Goal: Information Seeking & Learning: Find contact information

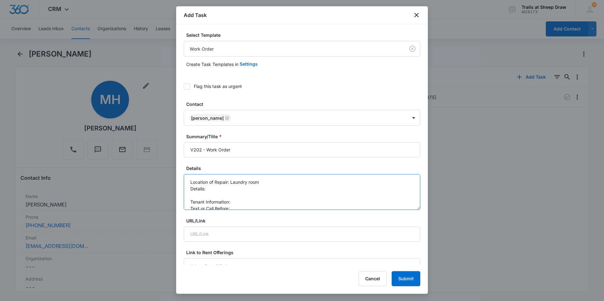
click at [243, 188] on textarea "Location of Repair: Laundry room Details: Tenant Information: Text or Call Befo…" at bounding box center [302, 192] width 237 height 36
click at [259, 196] on textarea "Location of Repair: Laundry room Details: Please install a shelving unit above …" at bounding box center [302, 192] width 237 height 36
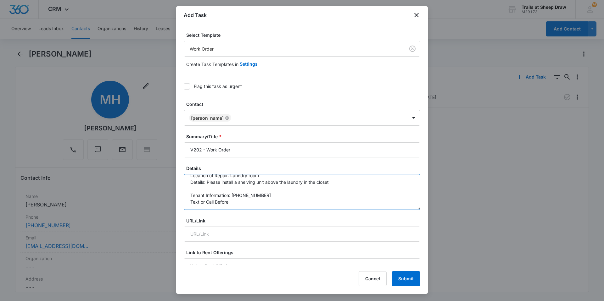
click at [257, 202] on textarea "Location of Repair: Laundry room Details: Please install a shelving unit above …" at bounding box center [302, 192] width 237 height 36
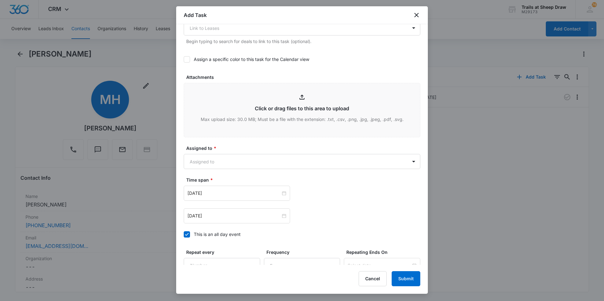
scroll to position [341, 0]
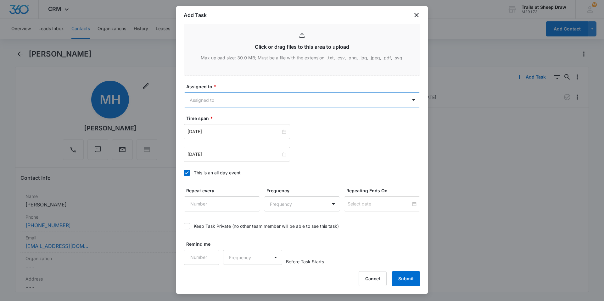
type textarea "Location of Repair: Laundry room Details: Please install a shelving unit above …"
click at [207, 99] on body "CRM Apps Reputation Websites Forms CRM Email Social Content Ads Intelligence Fi…" at bounding box center [302, 150] width 604 height 301
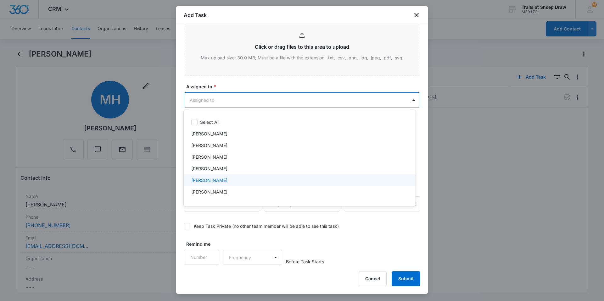
click at [211, 177] on p "[PERSON_NAME]" at bounding box center [209, 180] width 36 height 7
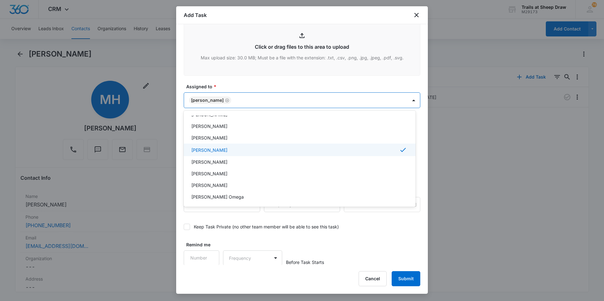
click at [211, 172] on p "[PERSON_NAME]" at bounding box center [209, 173] width 36 height 7
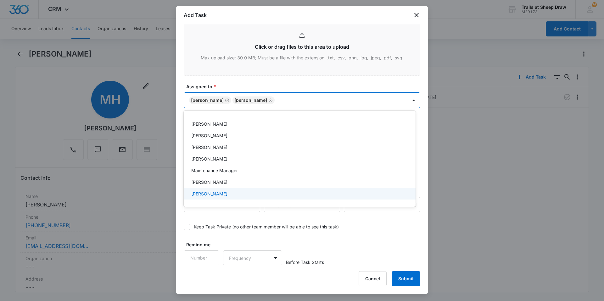
scroll to position [126, 0]
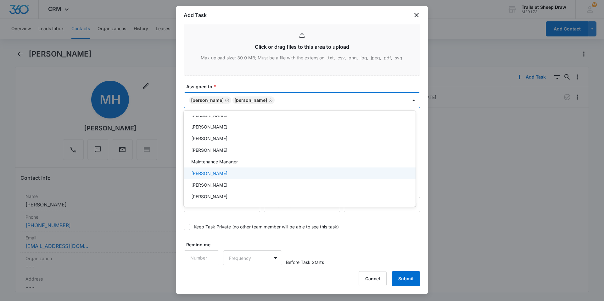
click at [215, 175] on p "[PERSON_NAME]" at bounding box center [209, 173] width 36 height 7
click at [253, 86] on div at bounding box center [302, 150] width 604 height 301
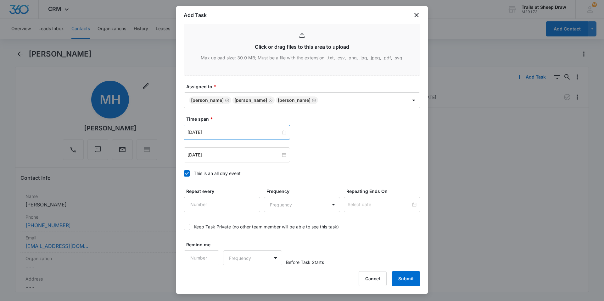
click at [228, 128] on div "[DATE]" at bounding box center [237, 132] width 106 height 15
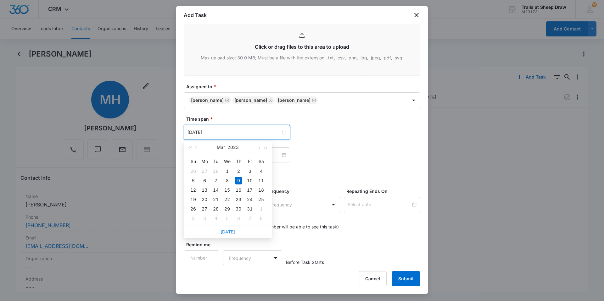
click at [225, 203] on link "[DATE]" at bounding box center [227, 231] width 14 height 5
type input "[DATE]"
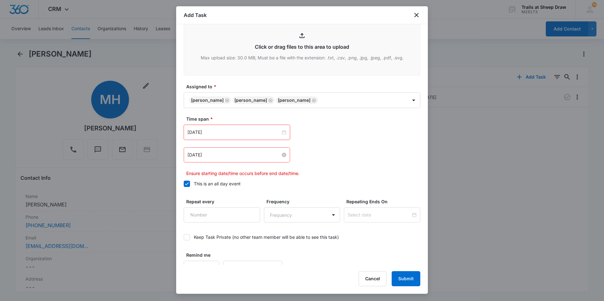
click at [207, 156] on input "[DATE]" at bounding box center [233, 155] width 93 height 7
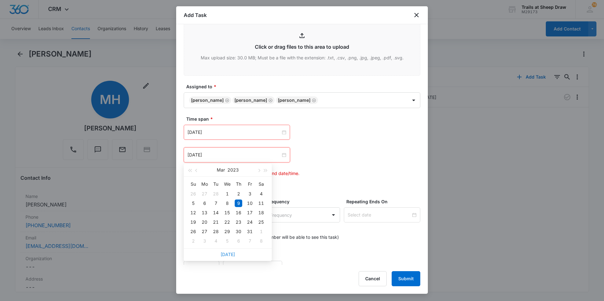
click at [231, 203] on link "[DATE]" at bounding box center [227, 254] width 14 height 5
type input "[DATE]"
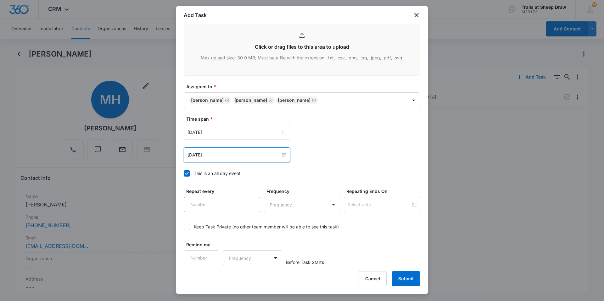
scroll to position [341, 0]
click at [322, 203] on button "Submit" at bounding box center [406, 278] width 29 height 15
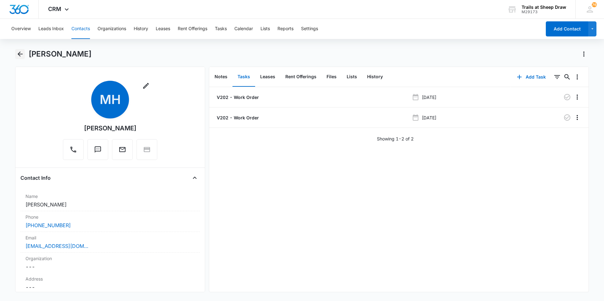
click at [19, 56] on icon "Back" at bounding box center [20, 54] width 8 height 8
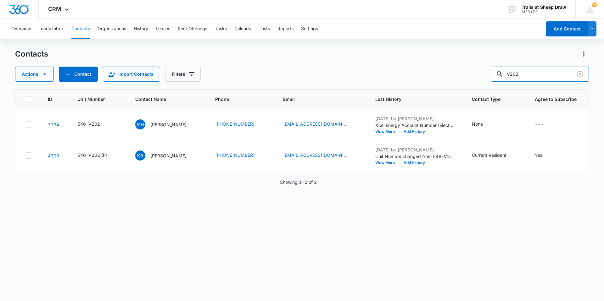
drag, startPoint x: 530, startPoint y: 76, endPoint x: 475, endPoint y: 83, distance: 55.8
click at [322, 83] on div "Contacts Actions Contact Import Contacts Filters V202 ID Unit Number Contact Na…" at bounding box center [302, 175] width 574 height 252
type input "P304"
click at [159, 124] on p "[PERSON_NAME]" at bounding box center [168, 124] width 36 height 7
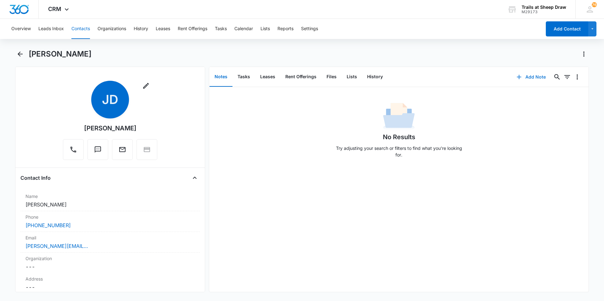
click at [322, 77] on icon "button" at bounding box center [519, 77] width 8 height 8
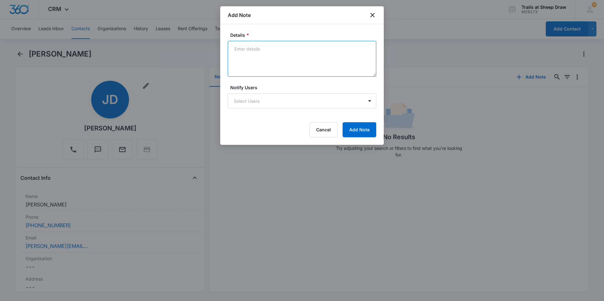
click at [253, 54] on textarea "Details *" at bounding box center [302, 59] width 148 height 36
click at [322, 48] on textarea "Tenant has a White Nissan Titan on site for the weekend" at bounding box center [302, 59] width 148 height 36
type textarea "Tenant has a White Nissan Titan on site for the weekend PLATES: BPT-I02 *Missin…"
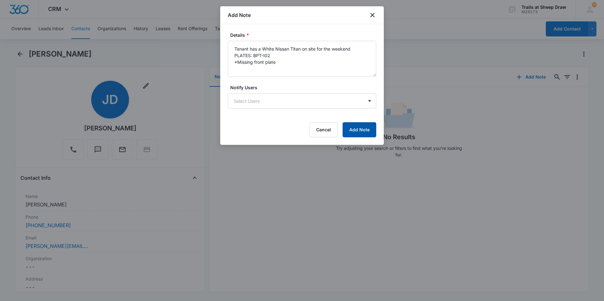
click at [322, 129] on button "Add Note" at bounding box center [360, 129] width 34 height 15
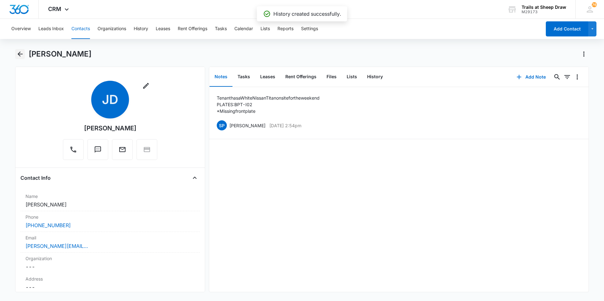
click at [21, 55] on icon "Back" at bounding box center [20, 54] width 8 height 8
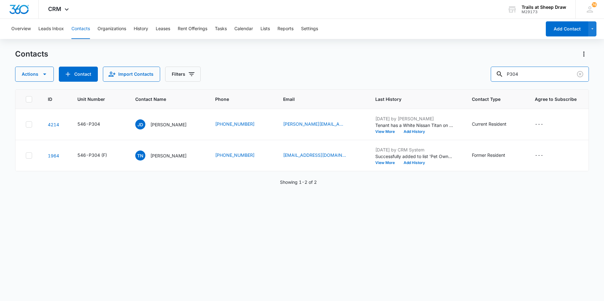
drag, startPoint x: 548, startPoint y: 77, endPoint x: 464, endPoint y: 84, distance: 84.3
click at [322, 84] on div "Contacts Actions Contact Import Contacts Filters P304 ID Unit Number Contact Na…" at bounding box center [302, 175] width 574 height 252
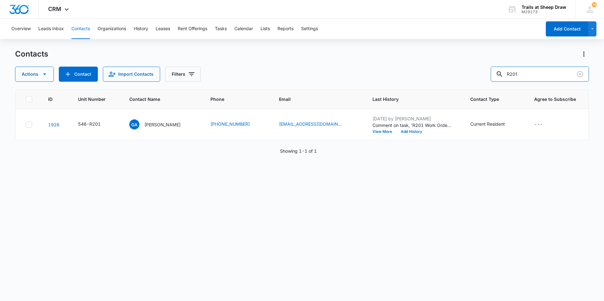
drag, startPoint x: 539, startPoint y: 70, endPoint x: 464, endPoint y: 71, distance: 75.8
click at [322, 71] on div "Actions Contact Import Contacts Filters R201" at bounding box center [302, 74] width 574 height 15
paste input "[PERSON_NAME]"
click at [322, 74] on input "[PERSON_NAME]" at bounding box center [540, 74] width 98 height 15
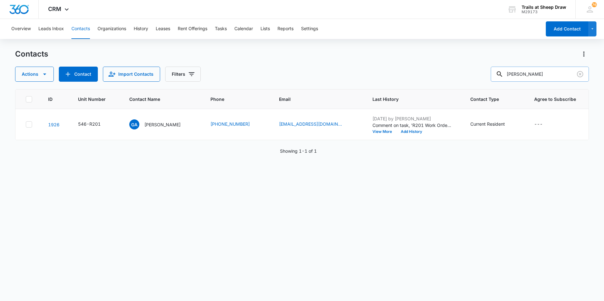
click at [322, 74] on input "[PERSON_NAME]" at bounding box center [540, 74] width 98 height 15
paste input "7202613164"
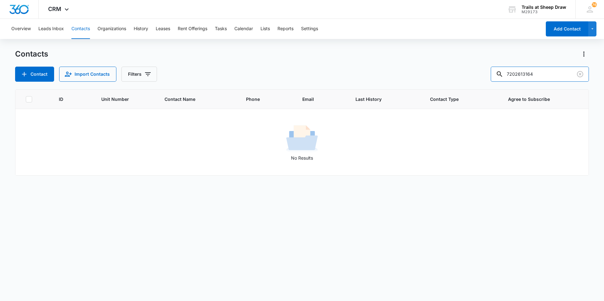
drag, startPoint x: 547, startPoint y: 75, endPoint x: 430, endPoint y: 78, distance: 117.3
click at [322, 78] on div "Contact Import Contacts Filters 7202613164" at bounding box center [302, 74] width 574 height 15
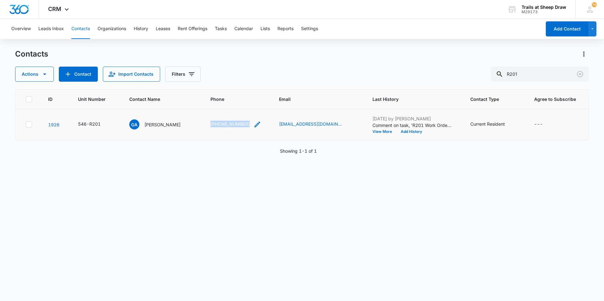
drag, startPoint x: 216, startPoint y: 124, endPoint x: 254, endPoint y: 124, distance: 37.1
click at [254, 124] on td "[PHONE_NUMBER]" at bounding box center [237, 124] width 69 height 31
copy link "[PHONE_NUMBER]"
drag, startPoint x: 525, startPoint y: 70, endPoint x: 469, endPoint y: 83, distance: 57.5
click at [322, 83] on div "Contacts Actions Contact Import Contacts Filters R201 ID Unit Number Contact Na…" at bounding box center [302, 175] width 574 height 252
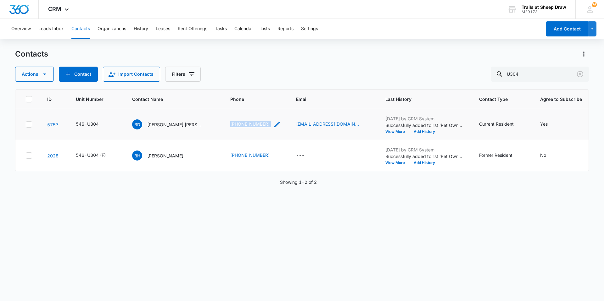
drag, startPoint x: 219, startPoint y: 124, endPoint x: 261, endPoint y: 125, distance: 41.9
click at [261, 125] on td "[PHONE_NUMBER]" at bounding box center [256, 124] width 66 height 31
copy div "[PHONE_NUMBER]"
drag, startPoint x: 538, startPoint y: 75, endPoint x: 501, endPoint y: 80, distance: 37.9
click at [322, 80] on div "U304" at bounding box center [540, 74] width 98 height 15
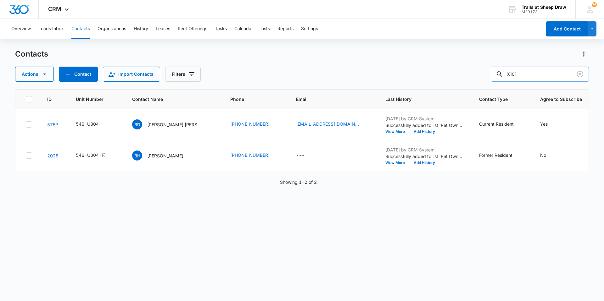
type input "X101"
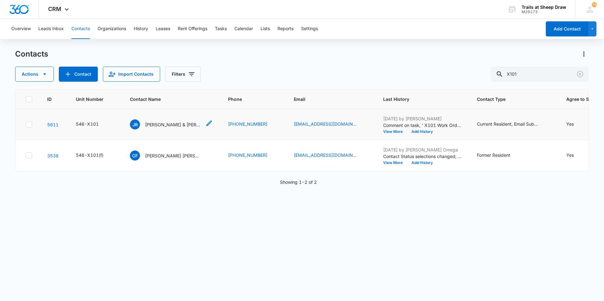
click at [181, 128] on div "JR [PERSON_NAME] & [PERSON_NAME]" at bounding box center [166, 125] width 72 height 10
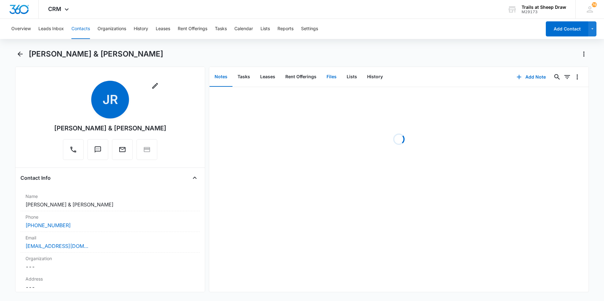
click at [322, 77] on button "Files" at bounding box center [331, 77] width 20 height 20
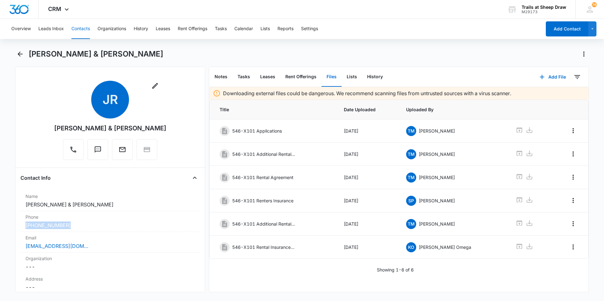
drag, startPoint x: 72, startPoint y: 227, endPoint x: 20, endPoint y: 221, distance: 53.1
click at [20, 203] on div "Remove JR [PERSON_NAME] & [PERSON_NAME] Contact Info Name Cancel Save Changes […" at bounding box center [110, 180] width 190 height 226
copy link "[PHONE_NUMBER]"
click at [21, 53] on icon "Back" at bounding box center [20, 54] width 8 height 8
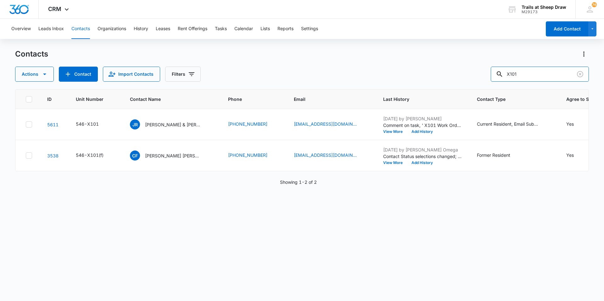
drag, startPoint x: 534, startPoint y: 76, endPoint x: 474, endPoint y: 81, distance: 60.6
click at [322, 81] on div "Actions Contact Import Contacts Filters X101" at bounding box center [302, 74] width 574 height 15
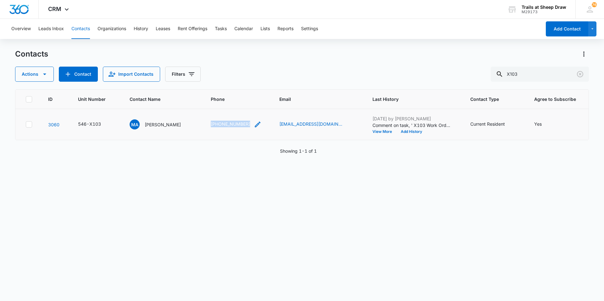
drag, startPoint x: 198, startPoint y: 123, endPoint x: 241, endPoint y: 125, distance: 43.8
click at [241, 125] on tr "[PHONE_NUMBER] MA [PERSON_NAME] [PHONE_NUMBER] [EMAIL_ADDRESS][DOMAIN_NAME] [DA…" at bounding box center [301, 124] width 573 height 31
copy tr "[PHONE_NUMBER]"
click at [322, 66] on div "Contacts Actions Contact Import Contacts Filters X103" at bounding box center [302, 65] width 574 height 33
drag, startPoint x: 529, startPoint y: 71, endPoint x: 497, endPoint y: 73, distance: 32.5
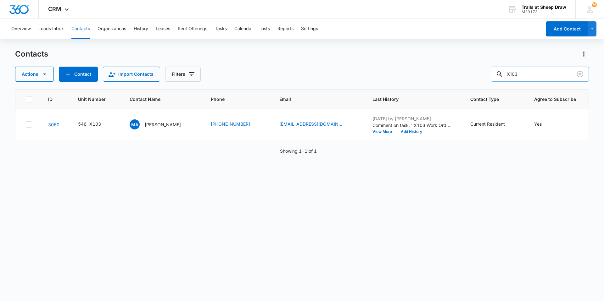
click at [322, 73] on input "X103" at bounding box center [540, 74] width 98 height 15
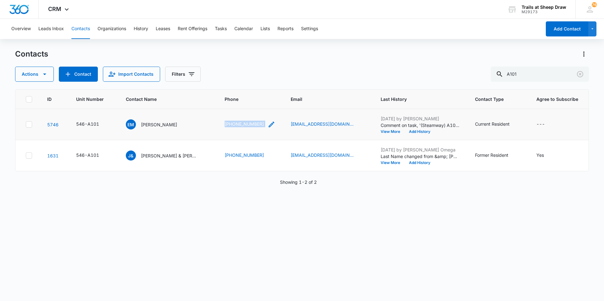
drag, startPoint x: 226, startPoint y: 125, endPoint x: 266, endPoint y: 127, distance: 40.3
click at [266, 127] on td "[PHONE_NUMBER]" at bounding box center [250, 124] width 66 height 31
copy div "[PHONE_NUMBER]"
drag, startPoint x: 552, startPoint y: 70, endPoint x: 479, endPoint y: 74, distance: 73.0
click at [322, 74] on div "Actions Contact Import Contacts Filters A101" at bounding box center [302, 74] width 574 height 15
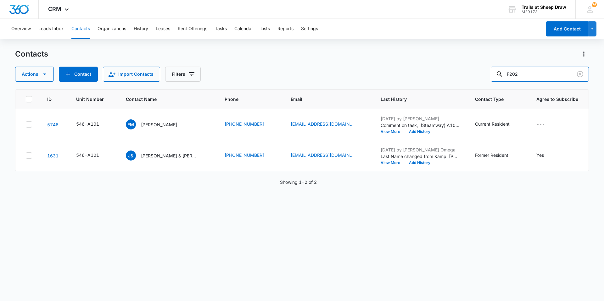
type input "F202"
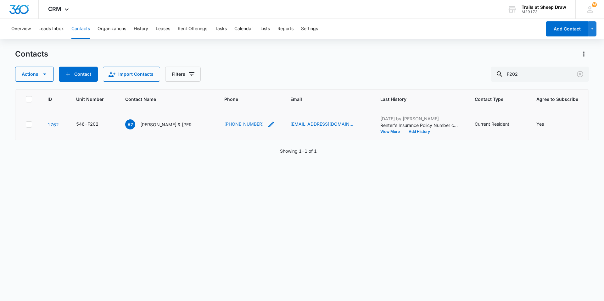
drag, startPoint x: 216, startPoint y: 123, endPoint x: 259, endPoint y: 124, distance: 43.7
click at [259, 124] on tr "1762 546-F202 AZ [PERSON_NAME] & [PERSON_NAME] [PHONE_NUMBER] [EMAIL_ADDRESS][D…" at bounding box center [301, 124] width 573 height 31
copy tr "[PHONE_NUMBER]"
